Goal: Information Seeking & Learning: Learn about a topic

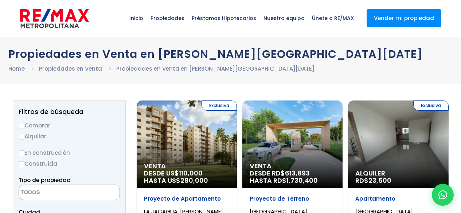
select select
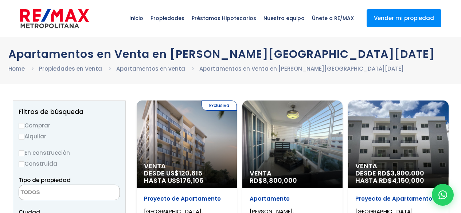
select select
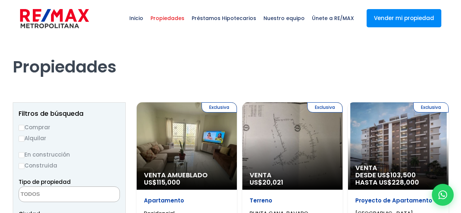
select select
